Goal: Task Accomplishment & Management: Manage account settings

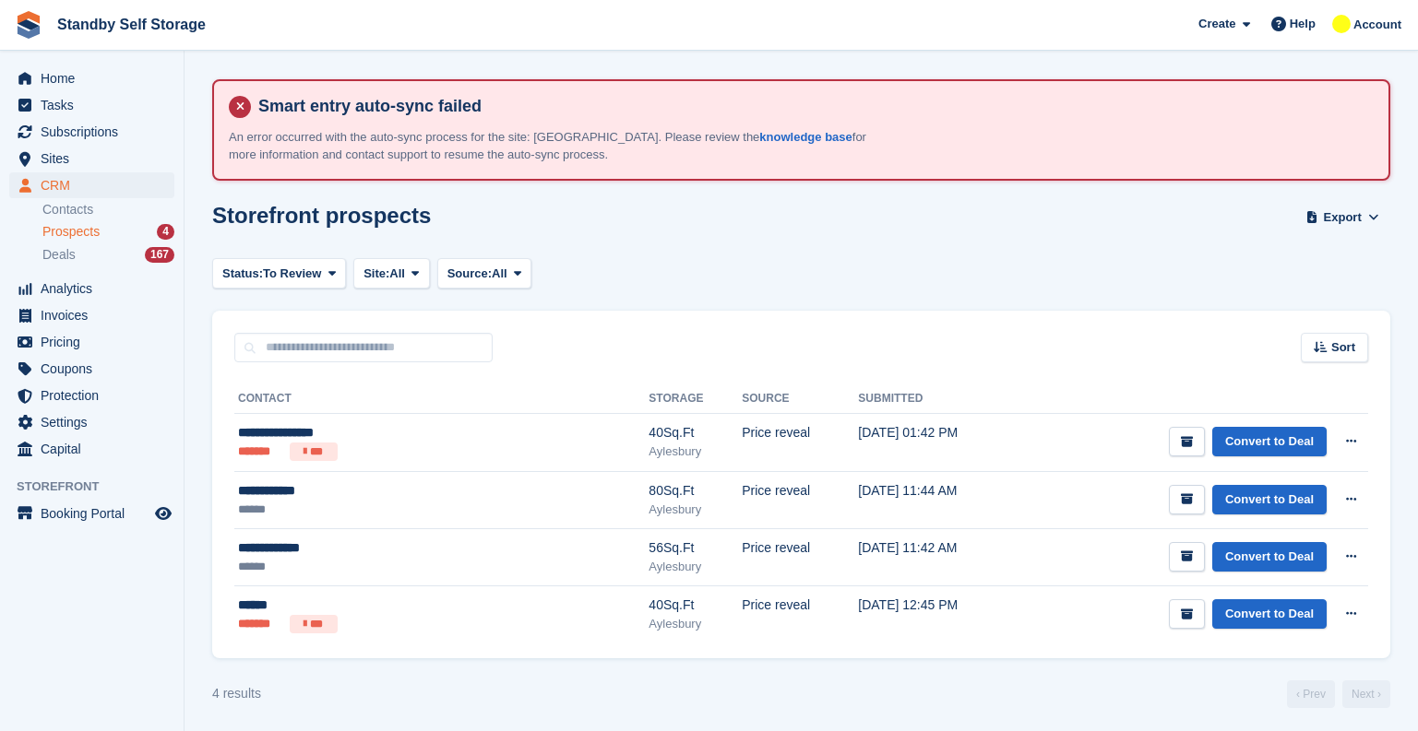
click at [105, 229] on div "Prospects 4" at bounding box center [108, 232] width 132 height 18
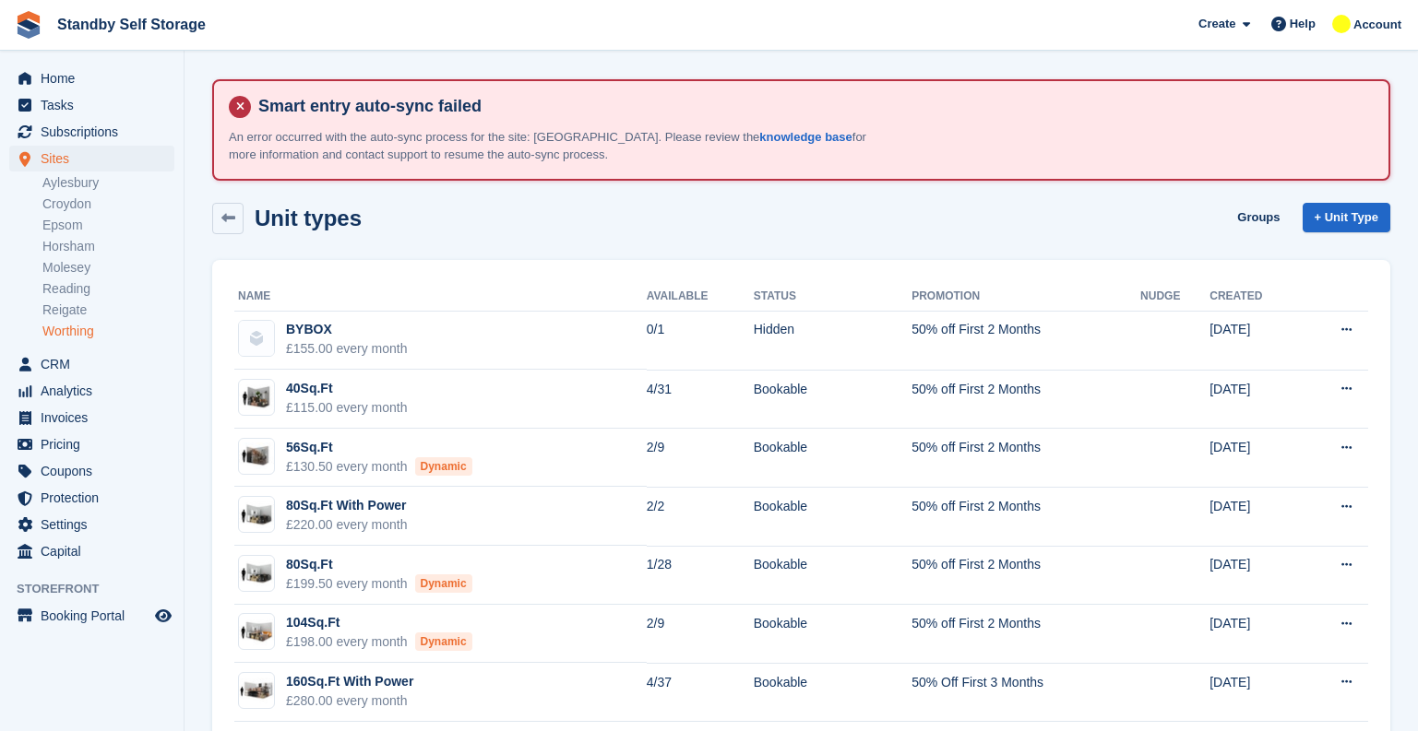
scroll to position [149, 0]
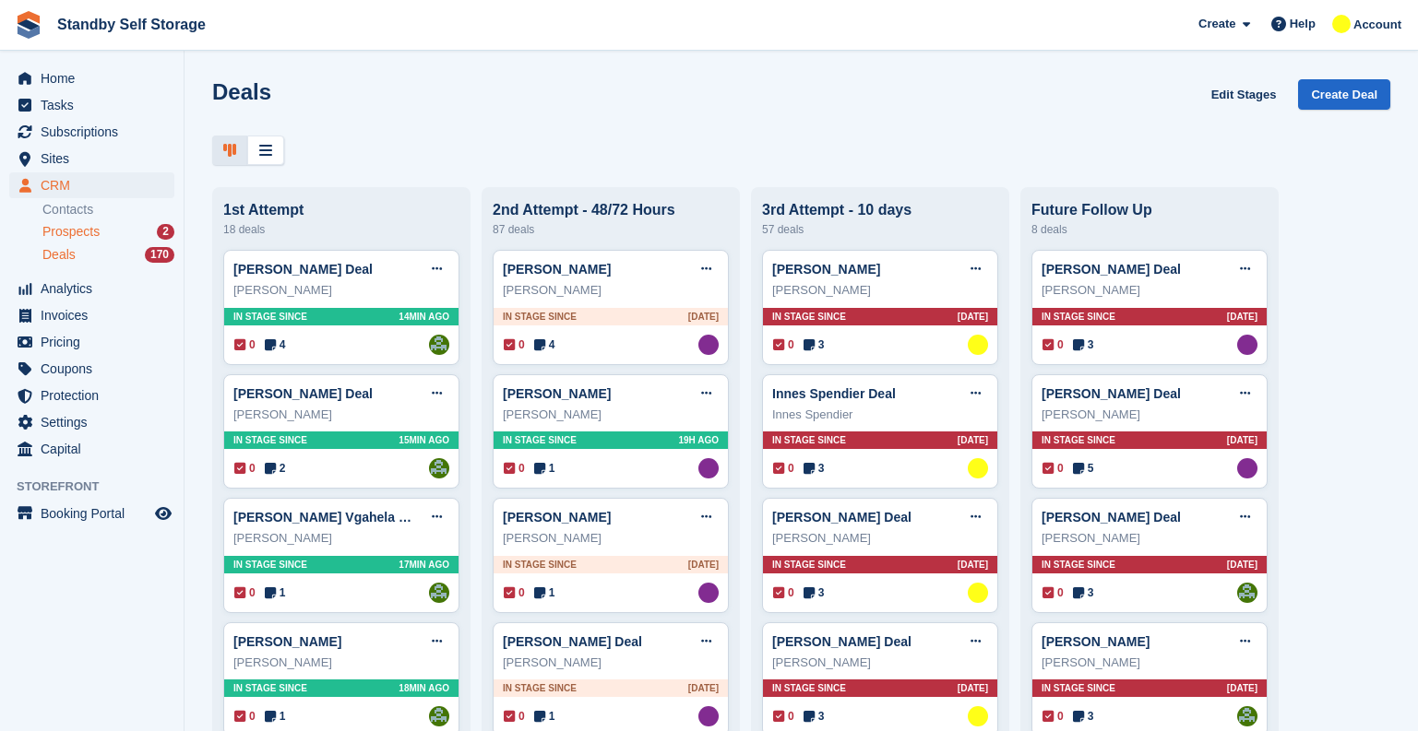
click at [112, 235] on div "Prospects 2" at bounding box center [108, 232] width 132 height 18
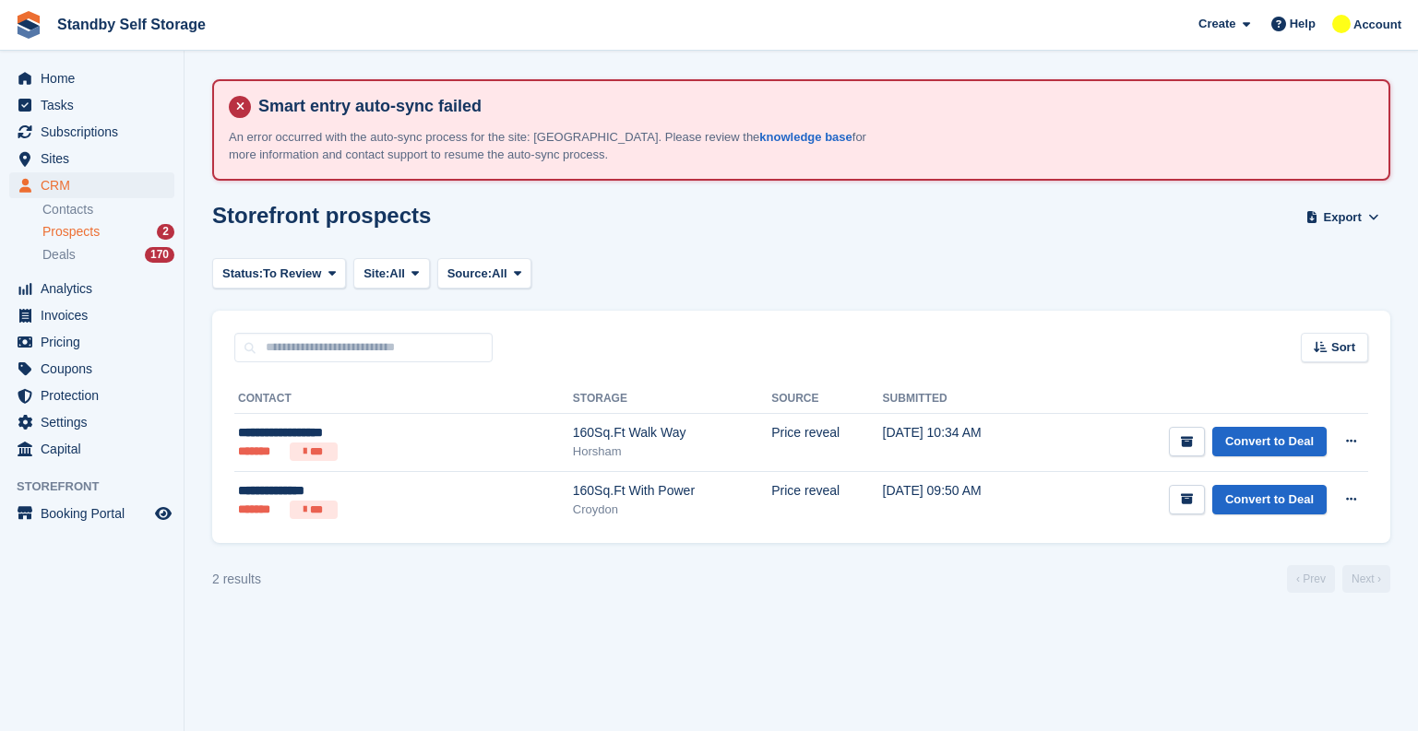
click at [623, 314] on div "Sort Sort by Date submitted Submitted (oldest first) Submitted (newest first)" at bounding box center [801, 337] width 1178 height 53
click at [571, 275] on div "Status: To Review All Archived To Review Site: All All Aylesbury Croydon Epsom …" at bounding box center [801, 273] width 1178 height 30
